Goal: Task Accomplishment & Management: Manage account settings

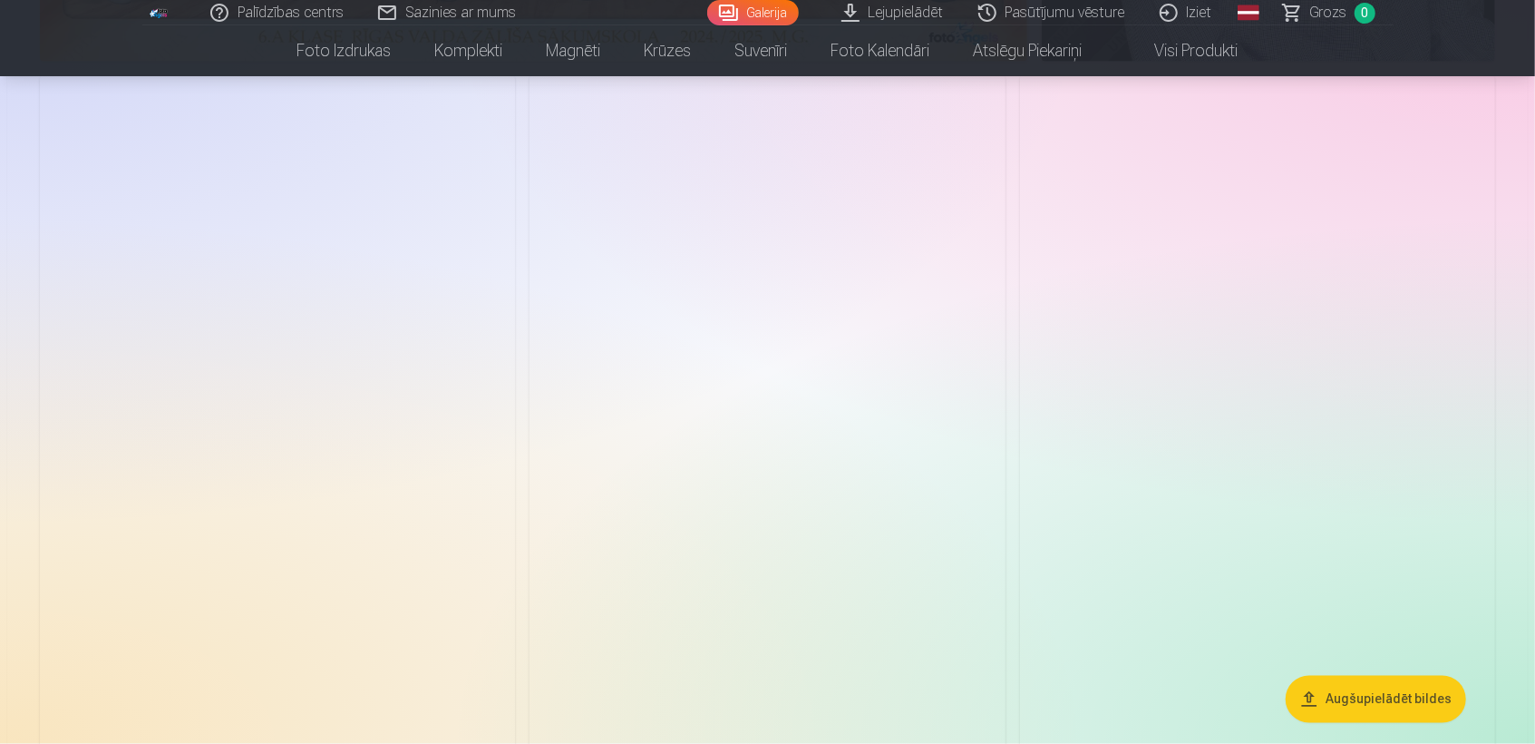
scroll to position [1851, 0]
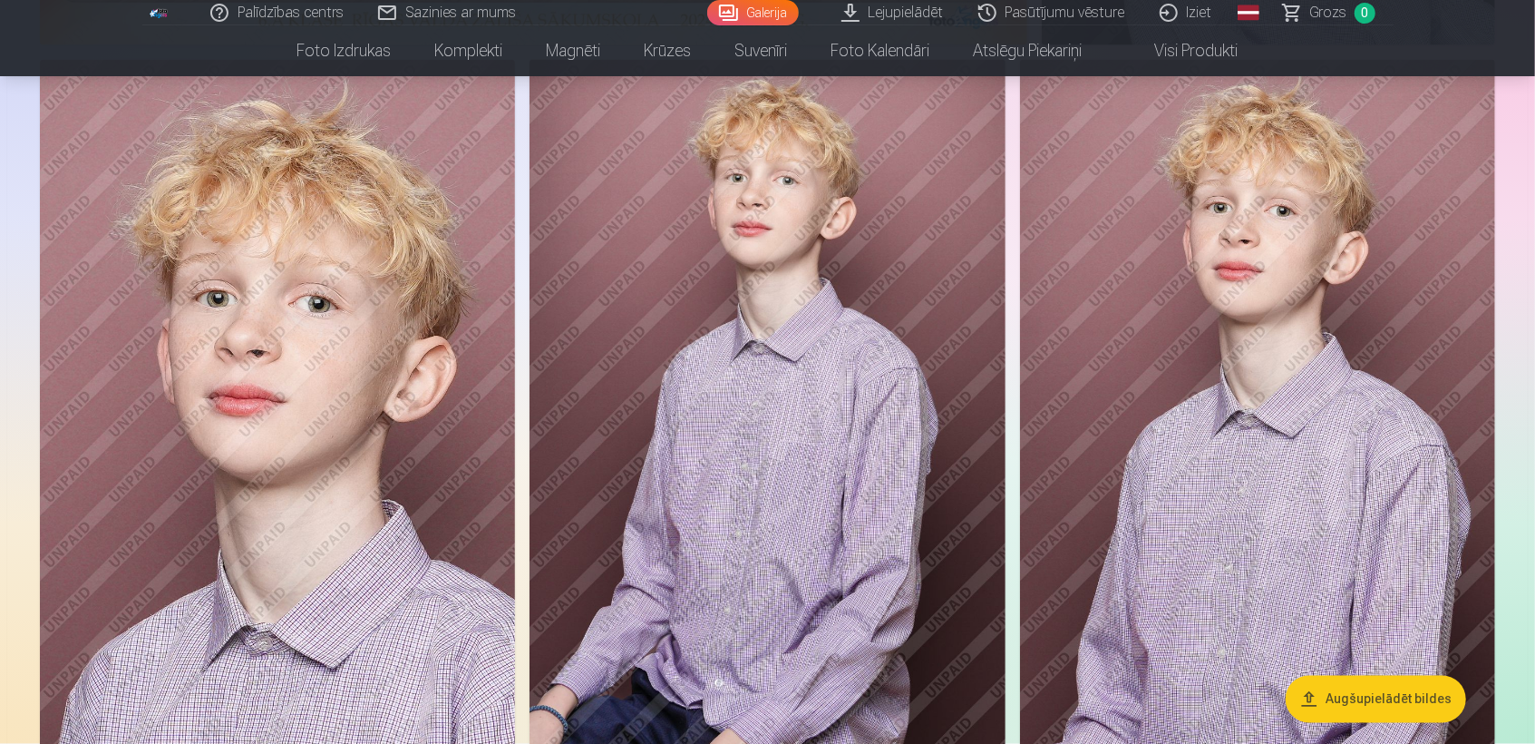
drag, startPoint x: 1410, startPoint y: 706, endPoint x: 1121, endPoint y: 174, distance: 605.0
click at [1121, 174] on img at bounding box center [1257, 417] width 475 height 714
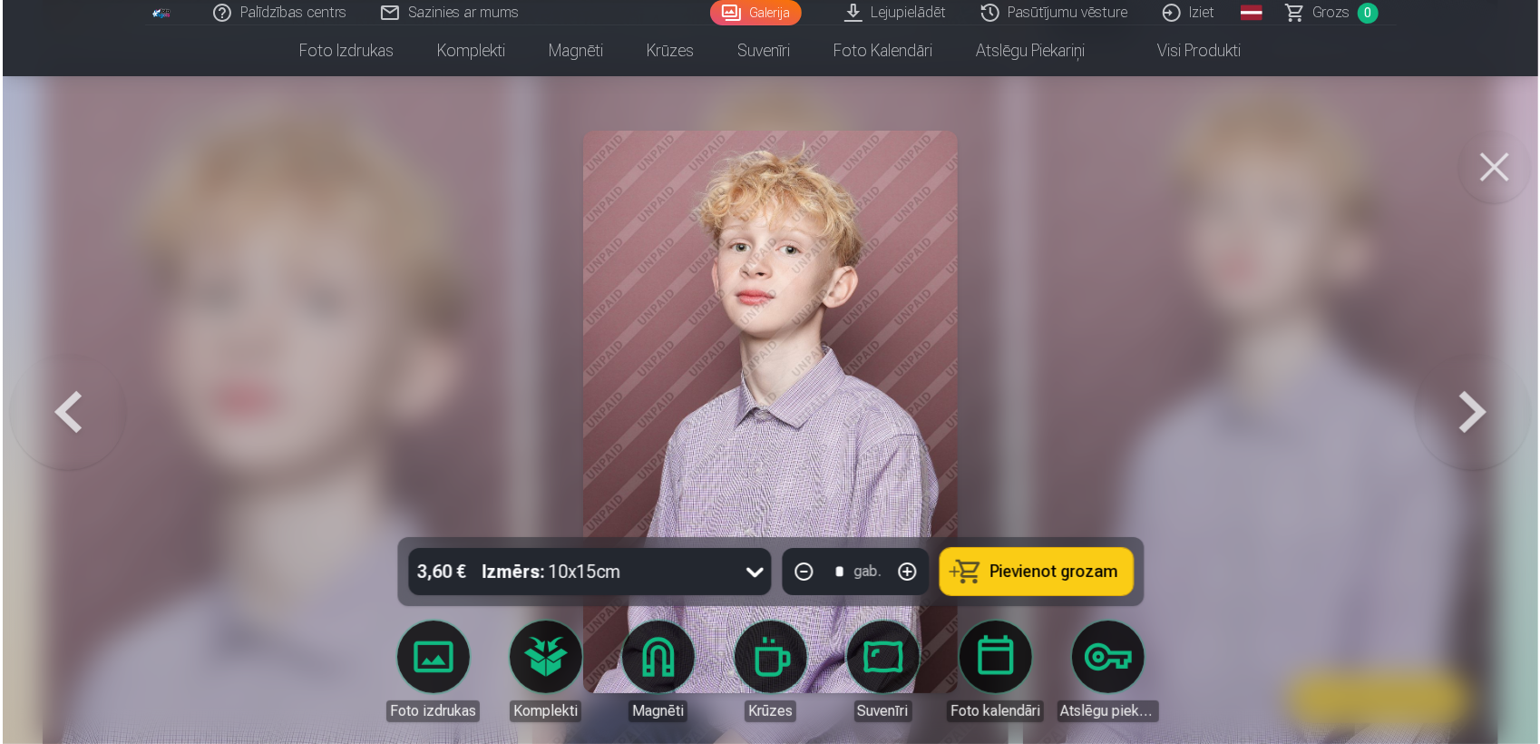
scroll to position [1854, 0]
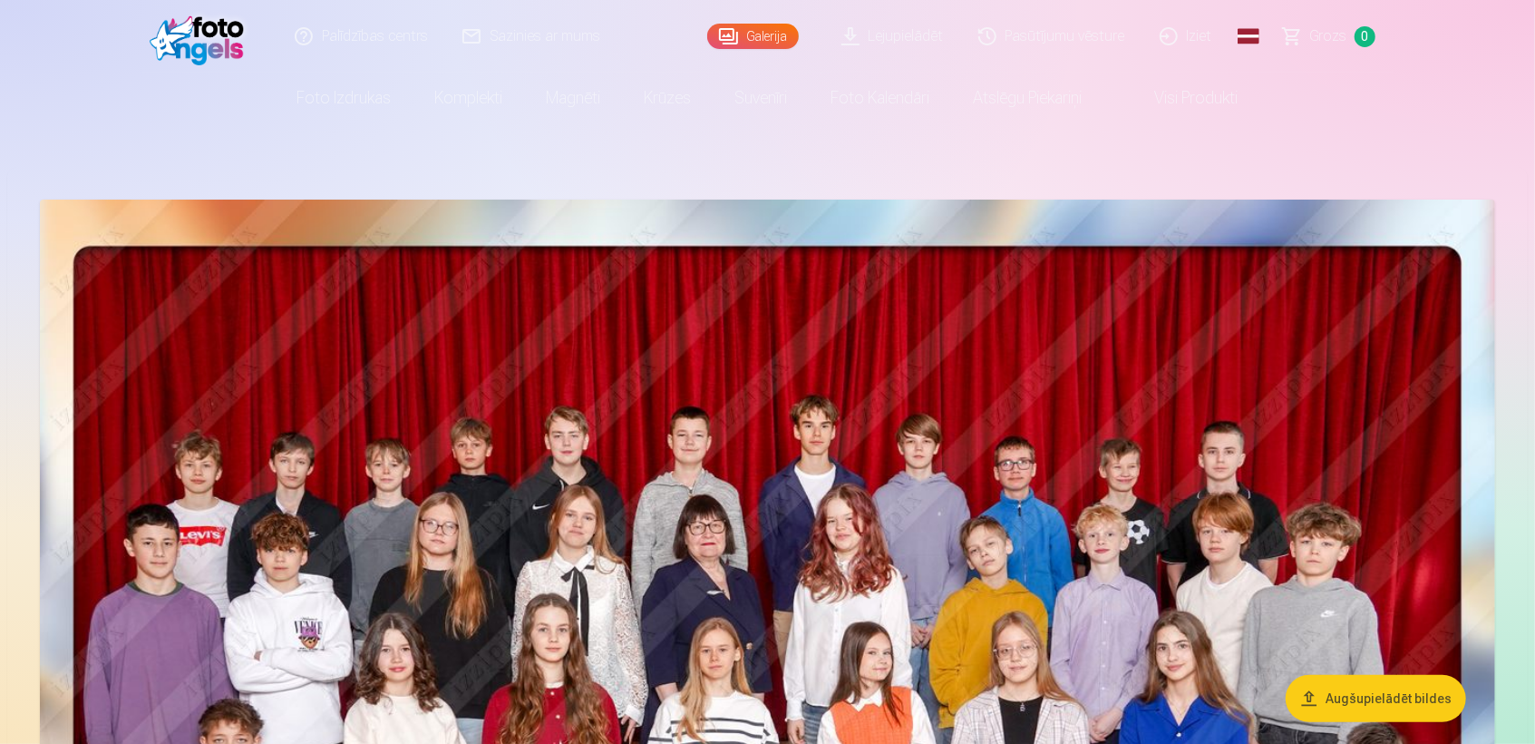
click at [1352, 691] on button "Augšupielādēt bildes" at bounding box center [1376, 698] width 180 height 47
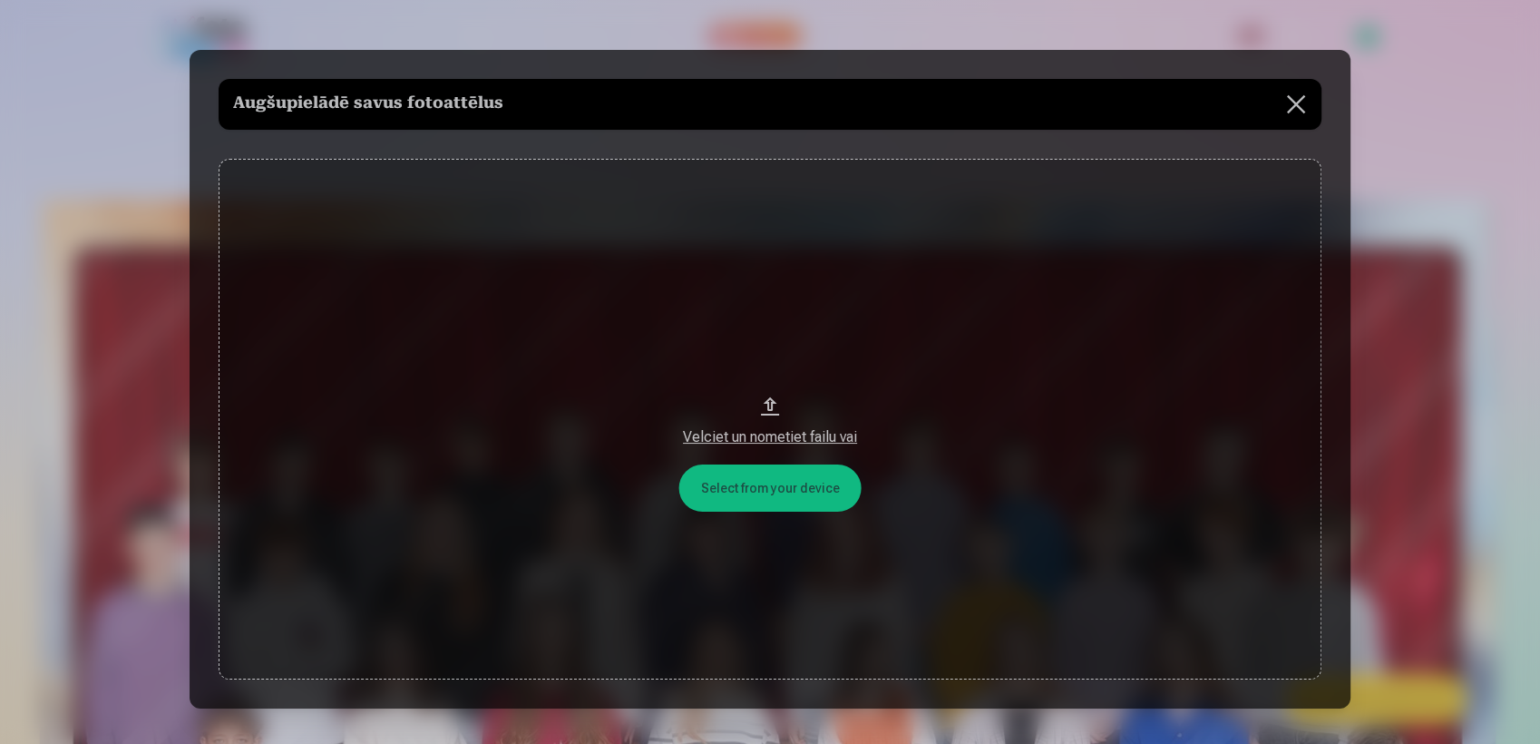
click at [774, 490] on button "Velciet un nometiet failu vai" at bounding box center [770, 419] width 1103 height 521
click at [766, 401] on button "Velciet un nometiet failu vai" at bounding box center [770, 419] width 1103 height 521
click at [777, 440] on div "Velciet un nometiet failu vai" at bounding box center [770, 437] width 1066 height 22
click at [1294, 102] on button at bounding box center [1295, 104] width 51 height 51
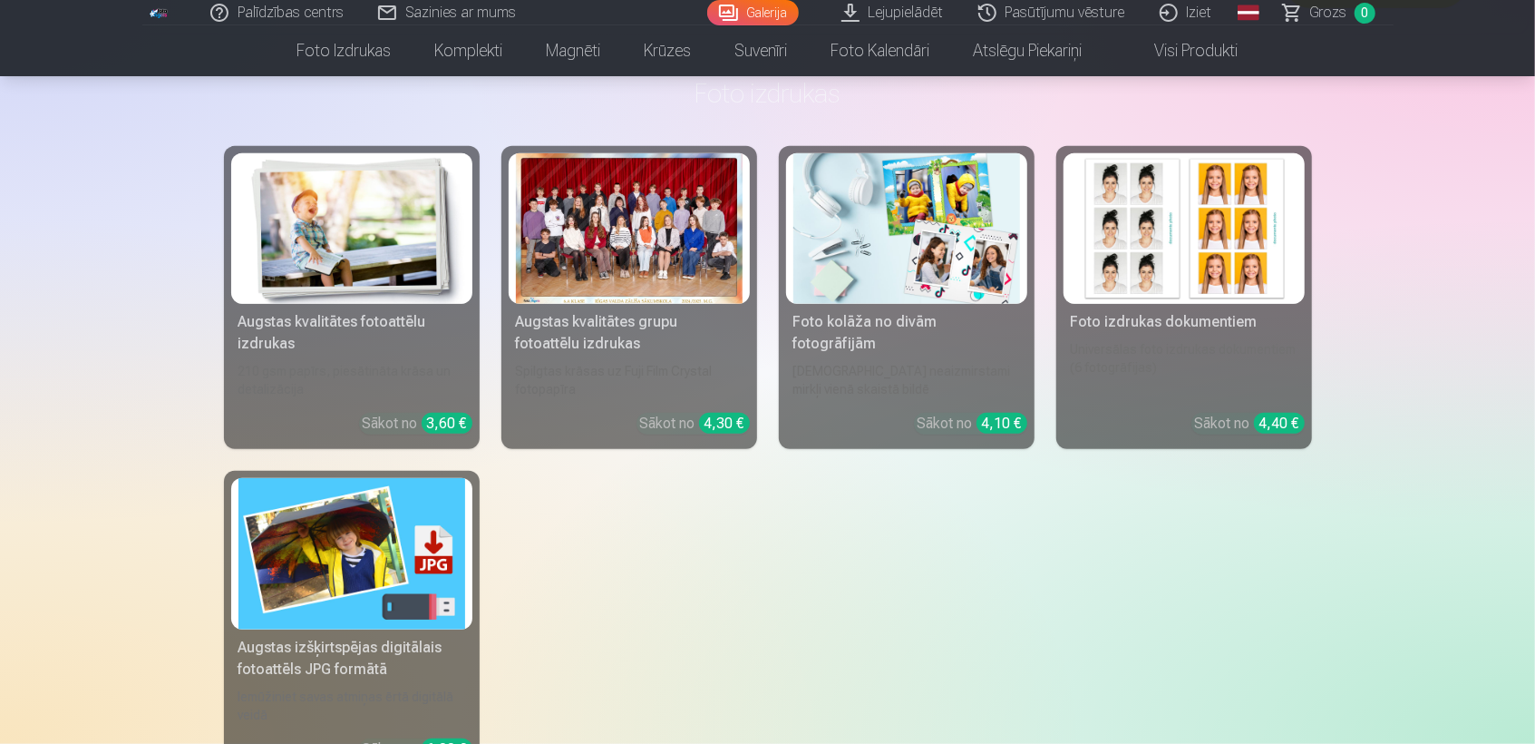
scroll to position [9785, 0]
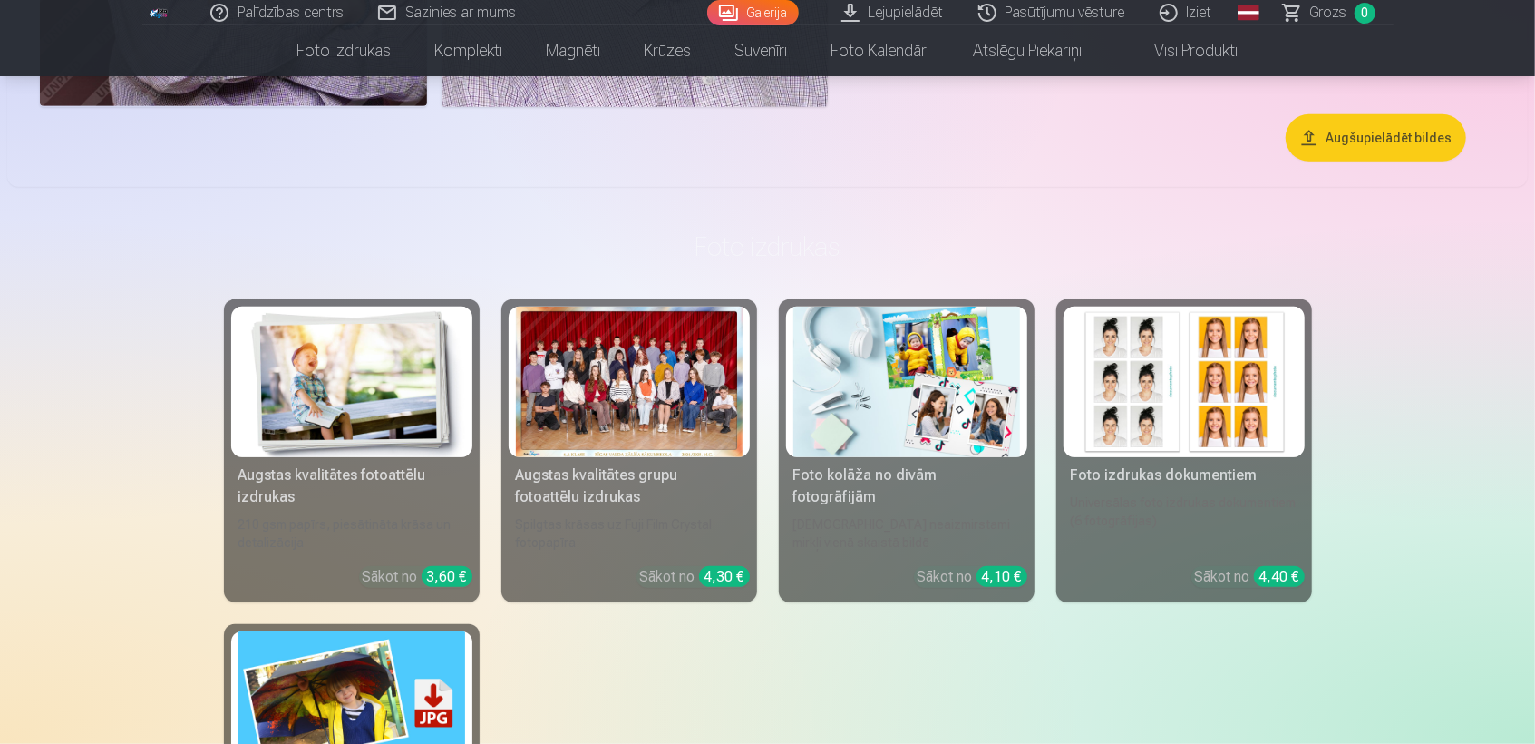
click at [852, 6] on link "Lejupielādēt" at bounding box center [893, 12] width 137 height 25
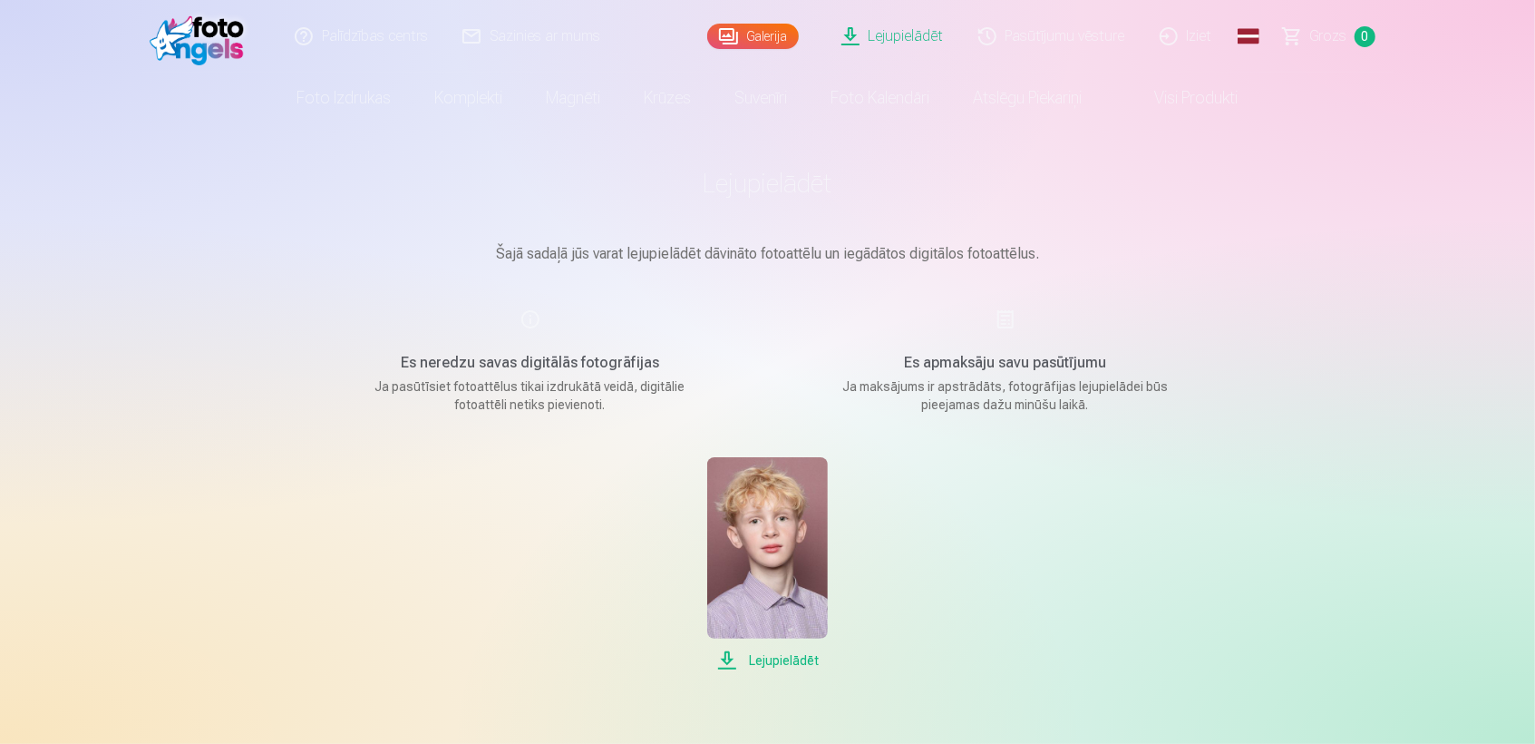
click at [729, 657] on span "Lejupielādēt" at bounding box center [767, 660] width 121 height 22
click at [769, 659] on span "Lejupielādēt" at bounding box center [767, 660] width 121 height 22
click at [987, 613] on div "Lejupielādēt" at bounding box center [768, 564] width 907 height 214
click at [745, 35] on link "Galerija" at bounding box center [753, 36] width 92 height 25
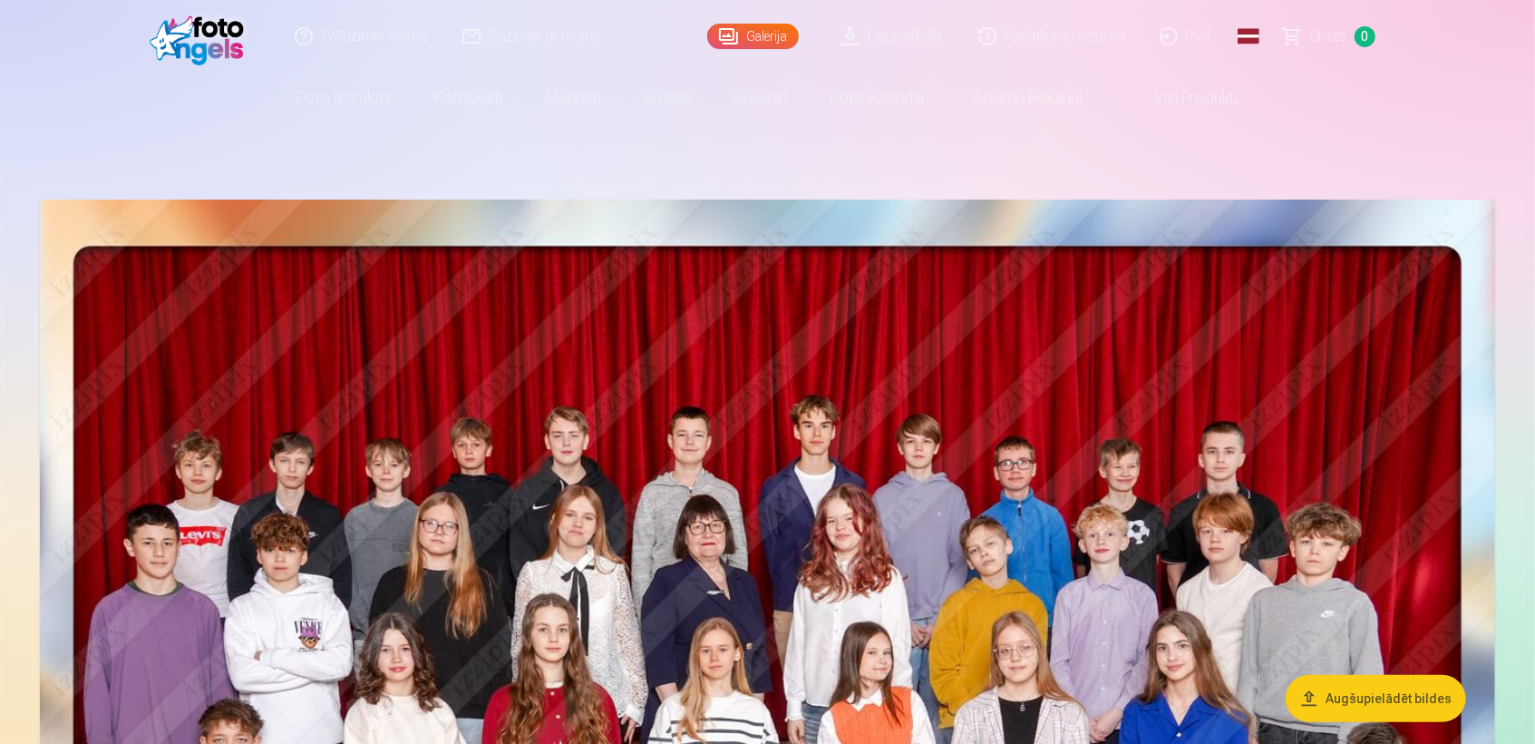
click at [1168, 34] on link "Iziet" at bounding box center [1187, 36] width 87 height 73
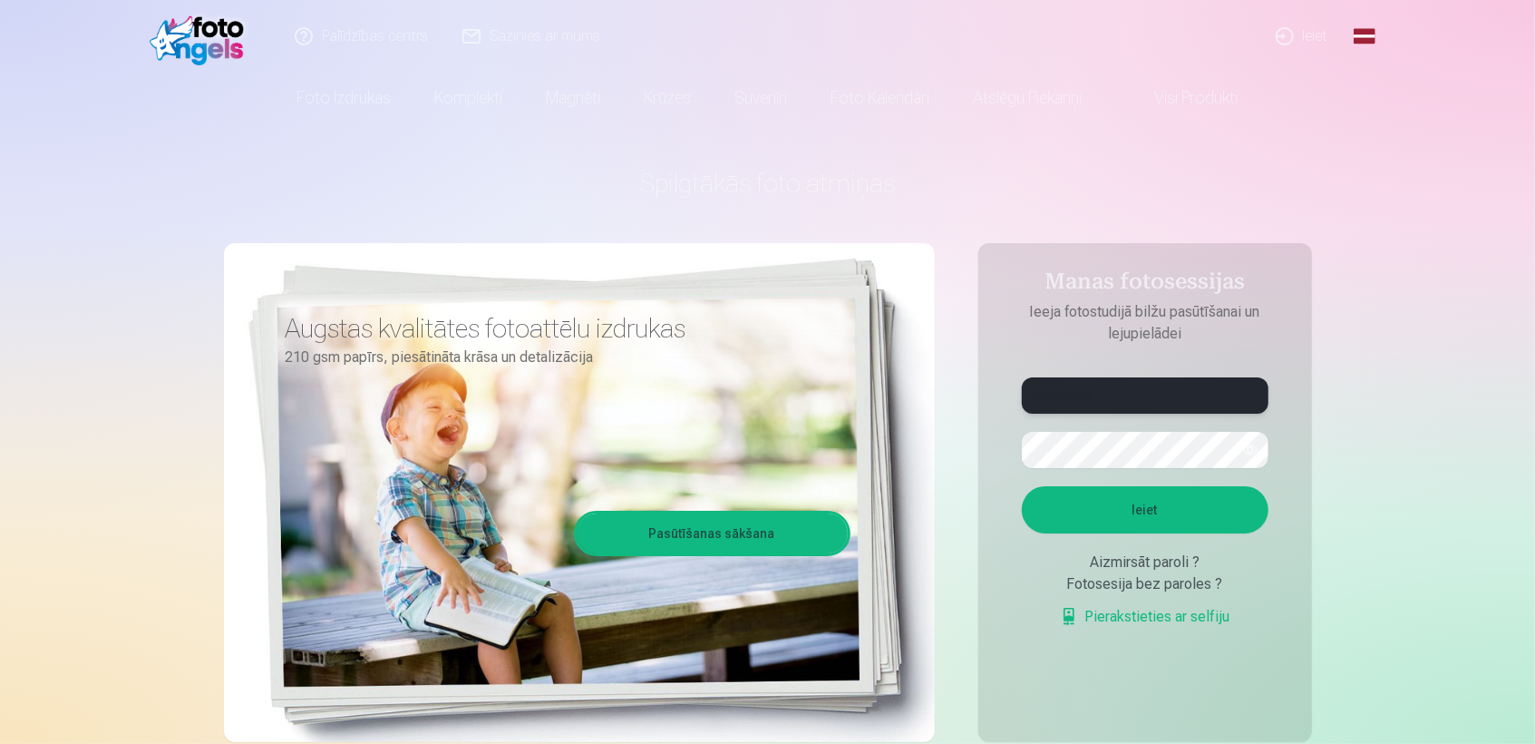
click at [1133, 400] on input "**********" at bounding box center [1145, 395] width 247 height 36
type input "*"
type input "**********"
click at [1161, 509] on button "Ieiet" at bounding box center [1145, 509] width 247 height 47
